Goal: Task Accomplishment & Management: Use online tool/utility

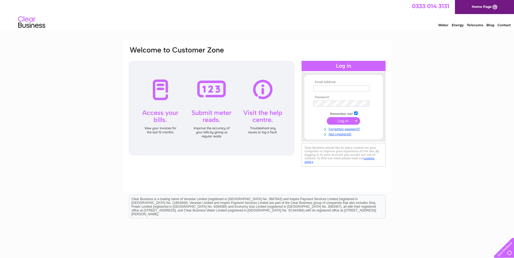
drag, startPoint x: 327, startPoint y: 87, endPoint x: 328, endPoint y: 89, distance: 2.9
click at [327, 87] on input "text" at bounding box center [341, 89] width 56 height 6
type input "keith@crhltd.com"
click at [327, 117] on input "submit" at bounding box center [343, 121] width 33 height 8
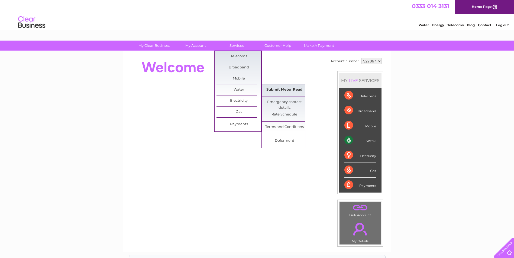
click at [274, 88] on link "Submit Meter Read" at bounding box center [284, 89] width 45 height 11
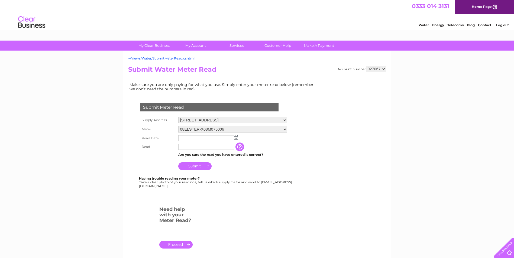
click at [235, 137] on img at bounding box center [236, 137] width 4 height 4
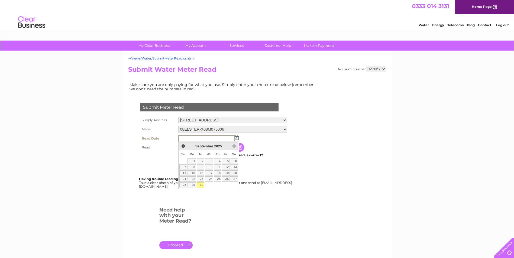
click at [200, 184] on link "30" at bounding box center [201, 184] width 8 height 5
type input "2025/09/30"
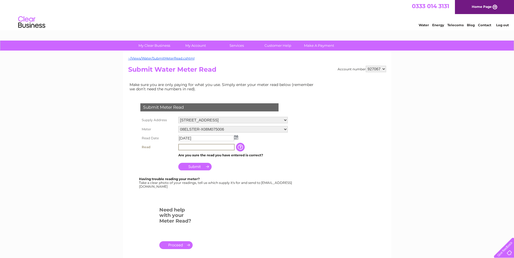
click at [200, 148] on input "text" at bounding box center [206, 147] width 56 height 6
type input "1517"
click at [195, 167] on input "Submit" at bounding box center [194, 167] width 33 height 8
